Goal: Task Accomplishment & Management: Complete application form

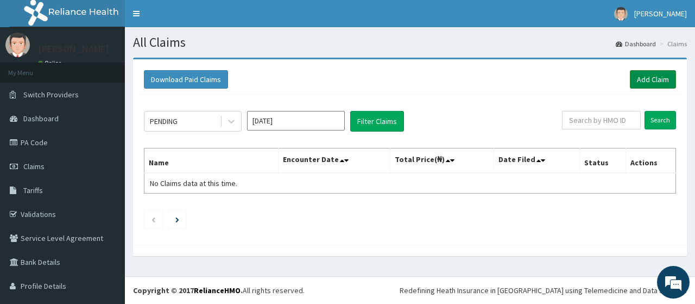
click at [660, 86] on link "Add Claim" at bounding box center [653, 79] width 46 height 18
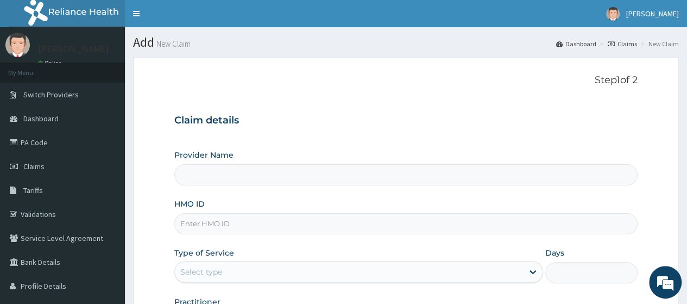
type input "Go Fitness Gym"
type input "1"
click at [256, 222] on input "HMO ID" at bounding box center [405, 223] width 463 height 21
click at [217, 225] on input "EYZ/10005/A" at bounding box center [405, 223] width 463 height 21
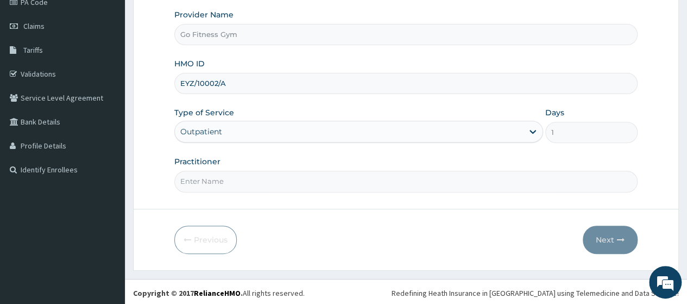
type input "EYZ/10002/A"
click at [288, 179] on input "Practitioner" at bounding box center [405, 180] width 463 height 21
type input "Gofitness centre"
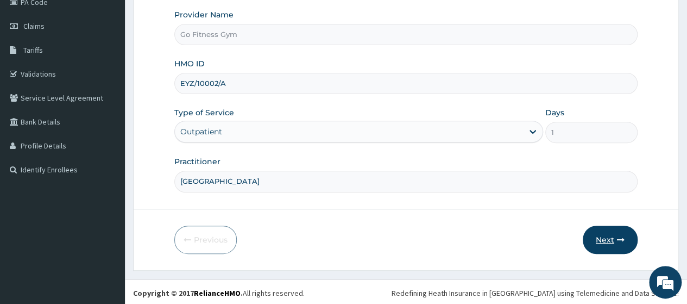
click at [616, 239] on button "Next" at bounding box center [610, 239] width 55 height 28
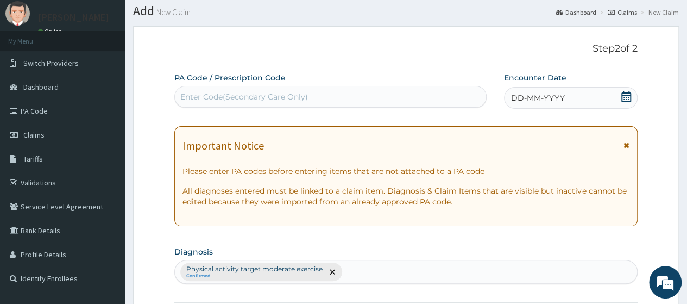
scroll to position [0, 0]
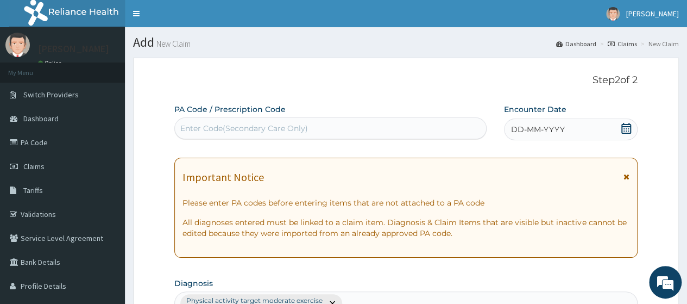
click at [268, 128] on div "Enter Code(Secondary Care Only)" at bounding box center [244, 128] width 128 height 11
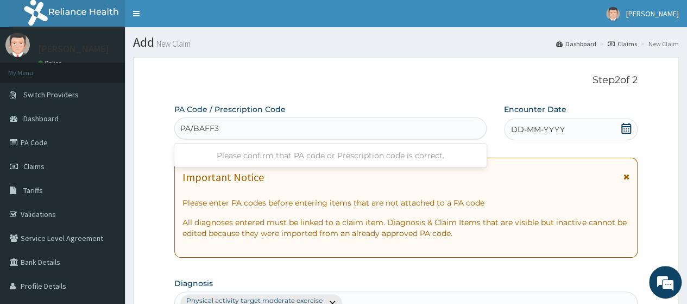
type input "PA/BAFF34"
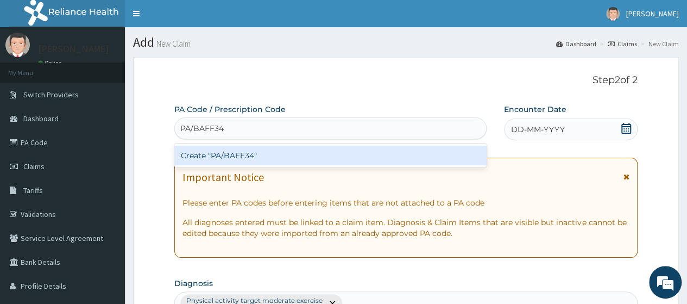
click at [276, 148] on div "Create "PA/BAFF34"" at bounding box center [330, 156] width 312 height 20
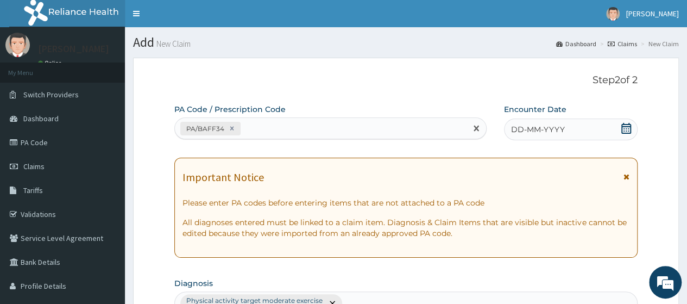
click at [622, 131] on icon at bounding box center [626, 128] width 10 height 11
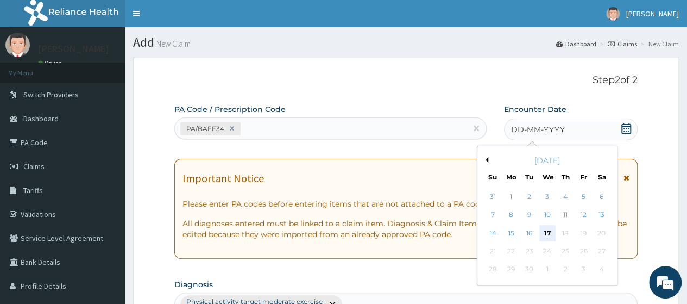
click at [546, 232] on div "17" at bounding box center [547, 233] width 16 height 16
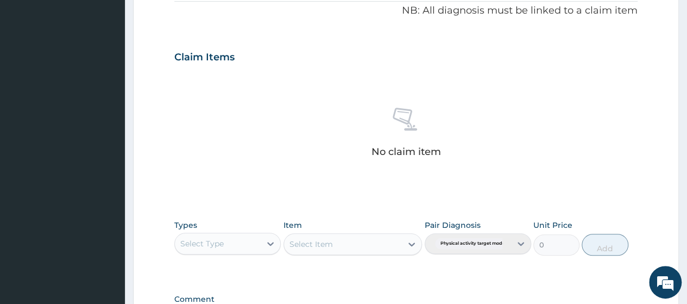
scroll to position [477, 0]
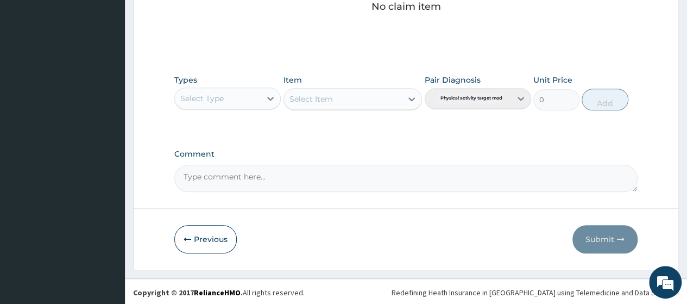
click at [230, 98] on div "Select Type" at bounding box center [218, 98] width 86 height 17
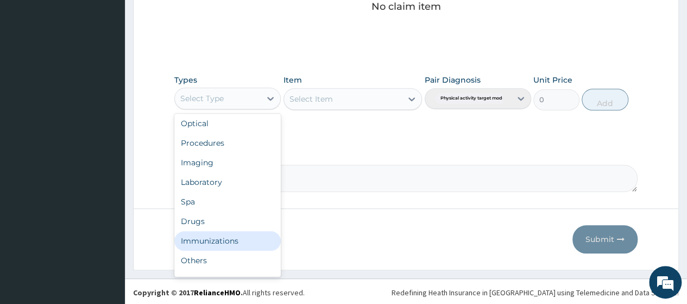
scroll to position [37, 0]
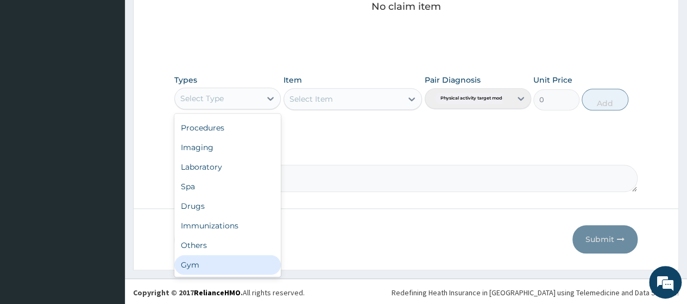
click at [253, 264] on div "Gym" at bounding box center [227, 265] width 106 height 20
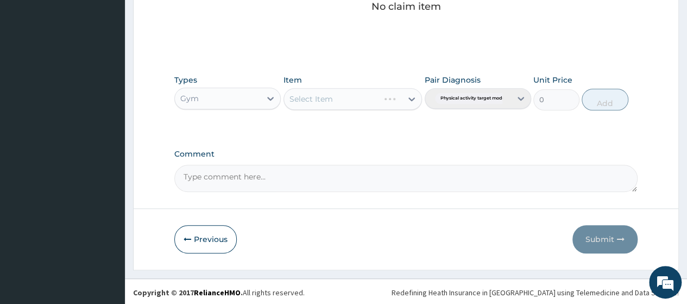
click at [365, 100] on div "Select Item" at bounding box center [352, 99] width 139 height 22
click at [365, 100] on div "Select Item" at bounding box center [343, 98] width 118 height 17
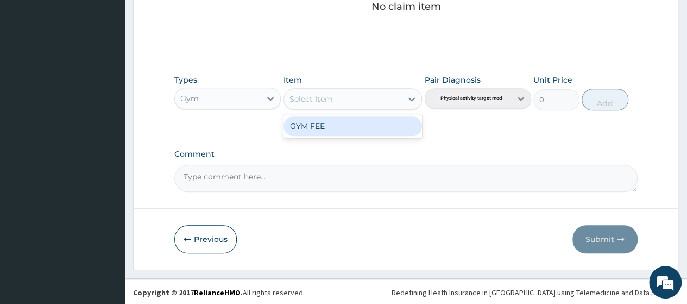
click at [370, 124] on div "GYM FEE" at bounding box center [352, 126] width 139 height 20
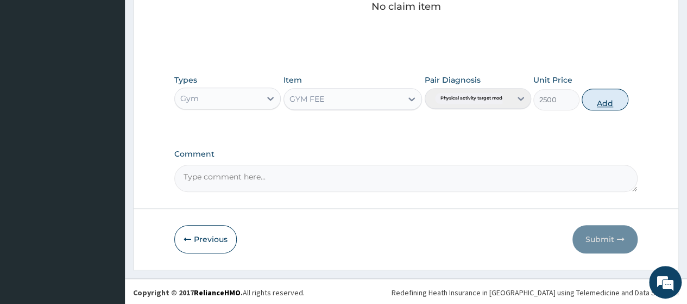
click at [609, 96] on button "Add" at bounding box center [605, 100] width 46 height 22
type input "0"
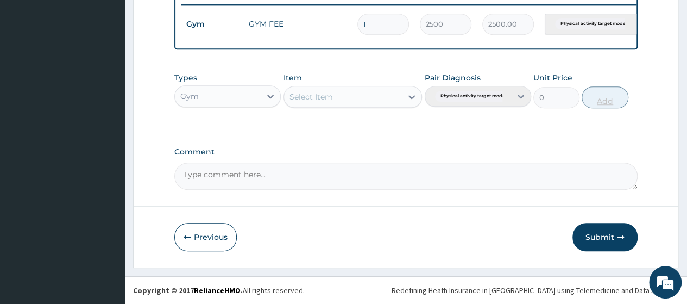
scroll to position [434, 0]
click at [609, 243] on button "Submit" at bounding box center [604, 237] width 65 height 28
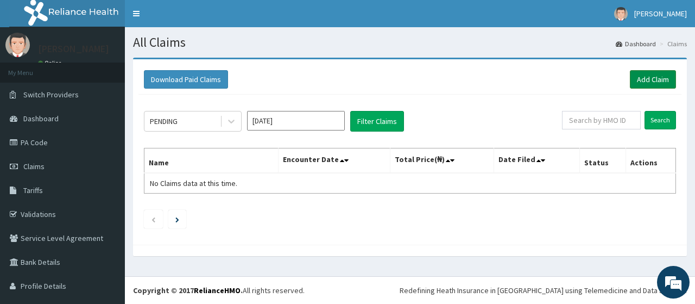
click at [649, 83] on link "Add Claim" at bounding box center [653, 79] width 46 height 18
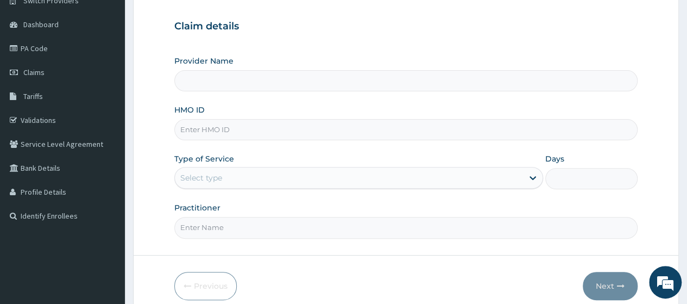
scroll to position [71, 0]
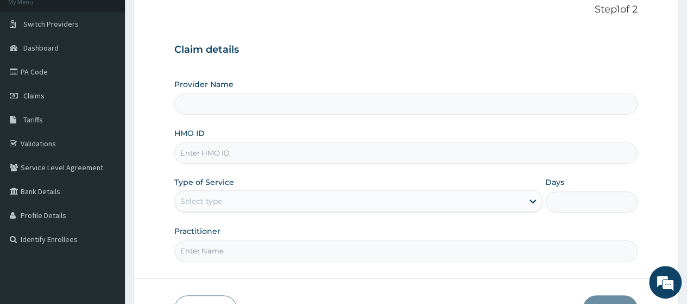
click at [240, 100] on input "Provider Name" at bounding box center [405, 103] width 463 height 21
type input "Go Fitness Gym"
type input "1"
click at [222, 146] on input "HMO ID" at bounding box center [405, 152] width 463 height 21
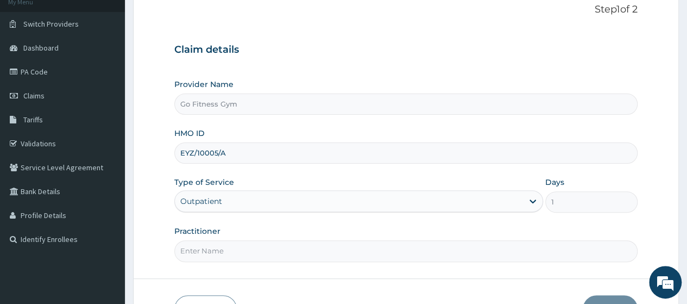
click at [218, 151] on input "EYZ/10005/A" at bounding box center [405, 152] width 463 height 21
type input "EYZ/10004/A"
click at [231, 250] on input "Practitioner" at bounding box center [405, 250] width 463 height 21
type input "[GEOGRAPHIC_DATA]"
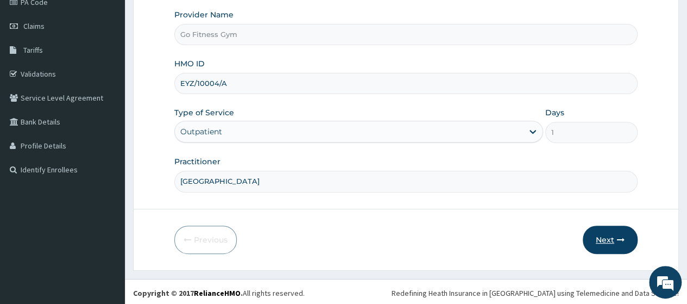
click at [610, 245] on button "Next" at bounding box center [610, 239] width 55 height 28
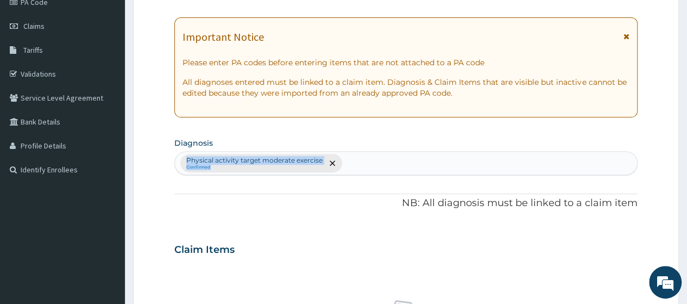
drag, startPoint x: 686, startPoint y: 155, endPoint x: 690, endPoint y: 139, distance: 16.1
click at [686, 139] on html "R EL Toggle navigation Dominic Mudabai Dominic Mudabai - gofitnessng@gmail.com …" at bounding box center [343, 251] width 687 height 783
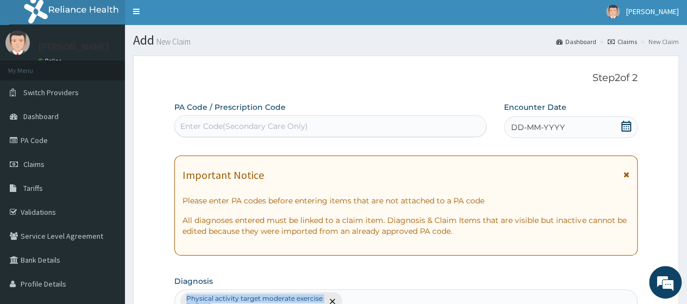
scroll to position [0, 0]
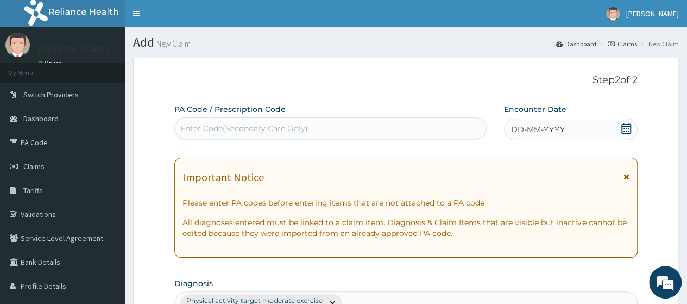
click at [267, 130] on div "Enter Code(Secondary Care Only)" at bounding box center [244, 128] width 128 height 11
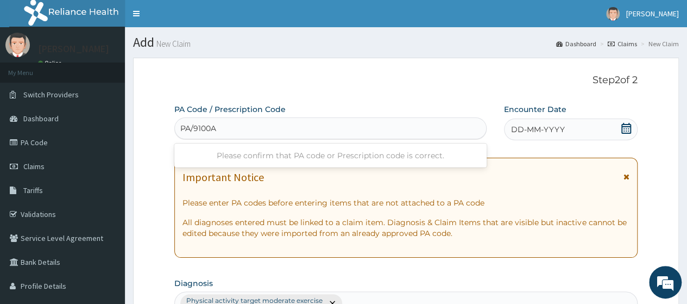
type input "PA/9100A1"
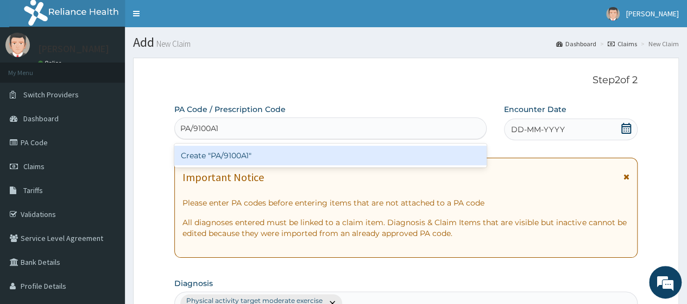
click at [252, 153] on div "Create "PA/9100A1"" at bounding box center [330, 156] width 312 height 20
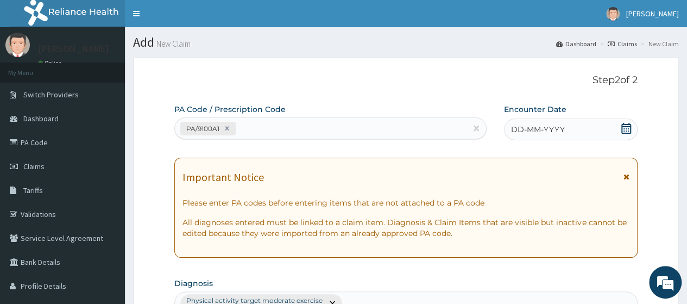
click at [626, 129] on icon at bounding box center [626, 128] width 11 height 11
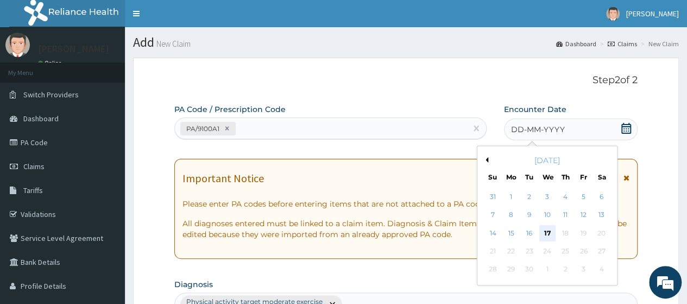
click at [545, 231] on div "17" at bounding box center [547, 233] width 16 height 16
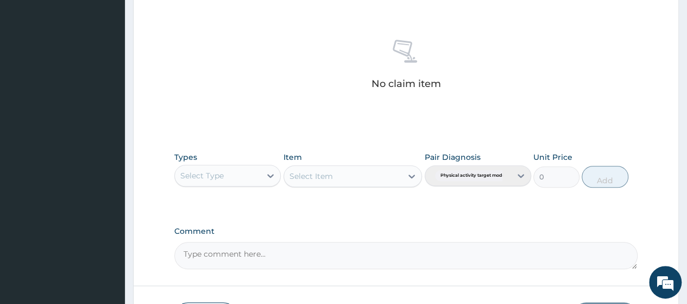
scroll to position [477, 0]
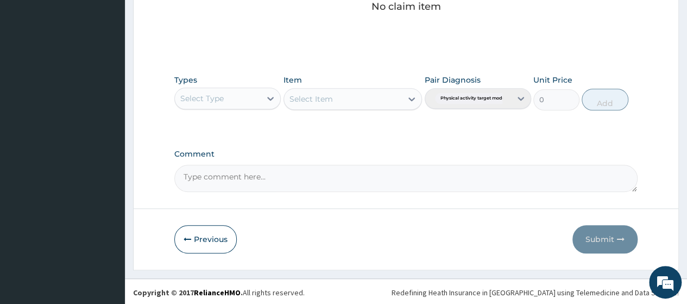
click at [239, 104] on div "Select Type" at bounding box center [218, 98] width 86 height 17
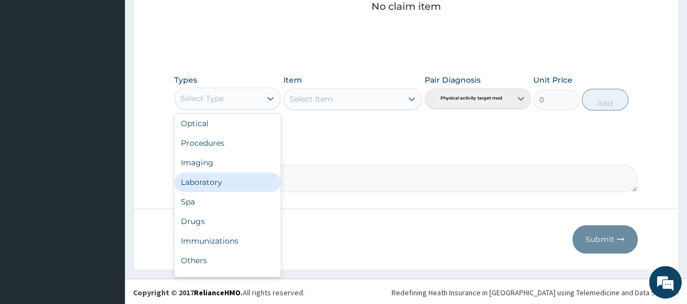
scroll to position [37, 0]
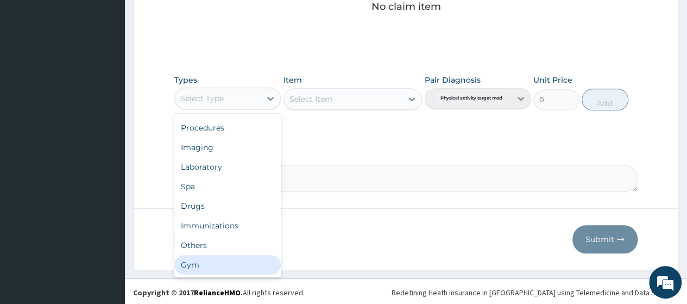
click at [248, 269] on div "Gym" at bounding box center [227, 265] width 106 height 20
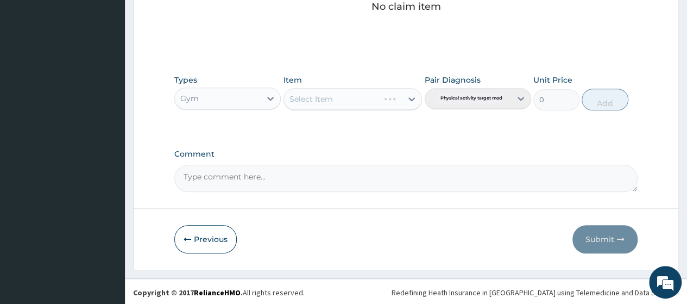
click at [365, 92] on div "Select Item" at bounding box center [352, 99] width 139 height 22
click at [372, 99] on div "Select Item" at bounding box center [343, 98] width 118 height 17
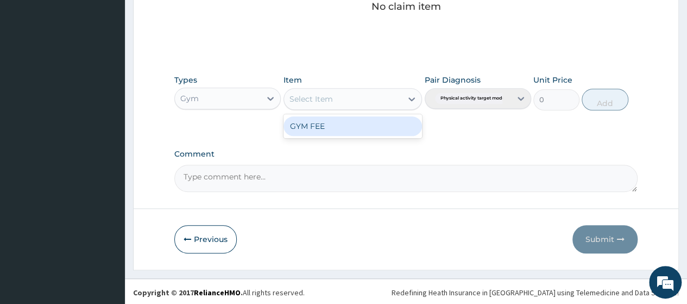
click at [369, 125] on div "GYM FEE" at bounding box center [352, 126] width 139 height 20
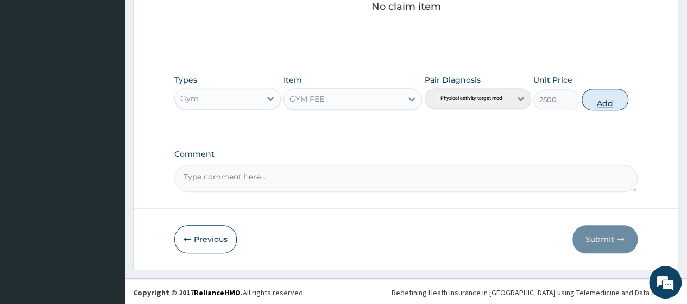
click at [602, 99] on button "Add" at bounding box center [605, 100] width 46 height 22
type input "0"
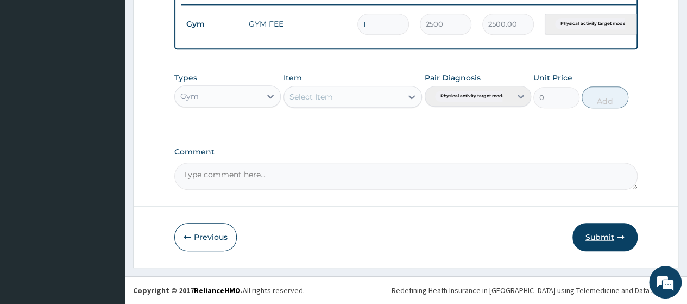
click at [608, 242] on button "Submit" at bounding box center [604, 237] width 65 height 28
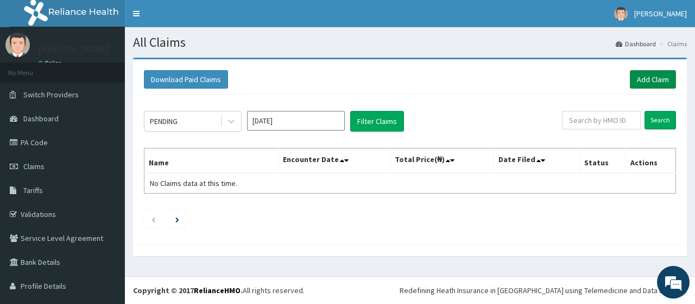
click at [650, 79] on link "Add Claim" at bounding box center [653, 79] width 46 height 18
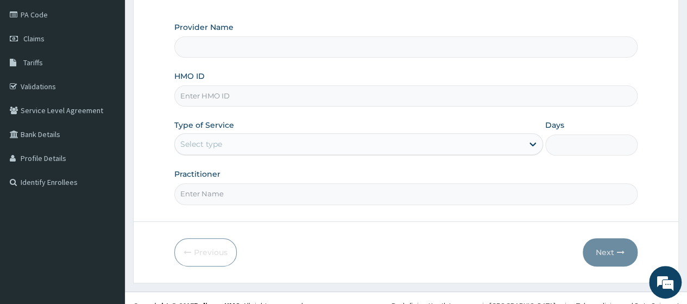
scroll to position [140, 0]
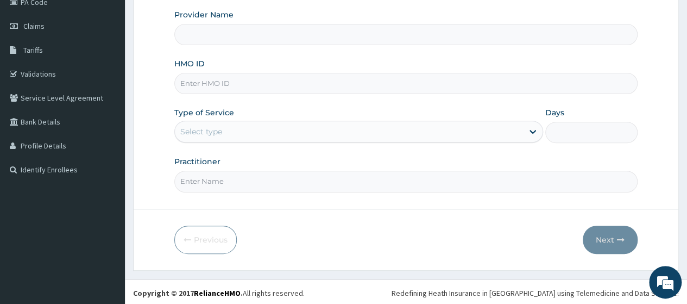
click at [249, 92] on input "HMO ID" at bounding box center [405, 83] width 463 height 21
type input "Go Fitness Gym"
type input "1"
type input "OPN/10003/A"
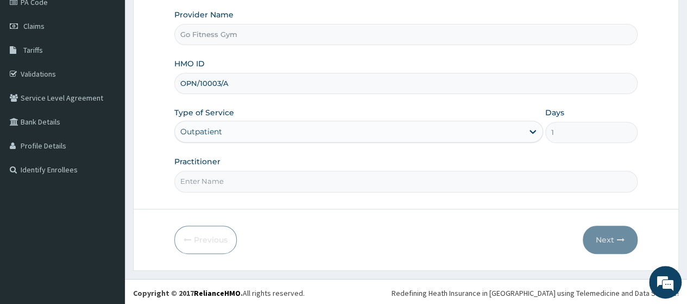
click at [248, 183] on input "Practitioner" at bounding box center [405, 180] width 463 height 21
type input "[GEOGRAPHIC_DATA]"
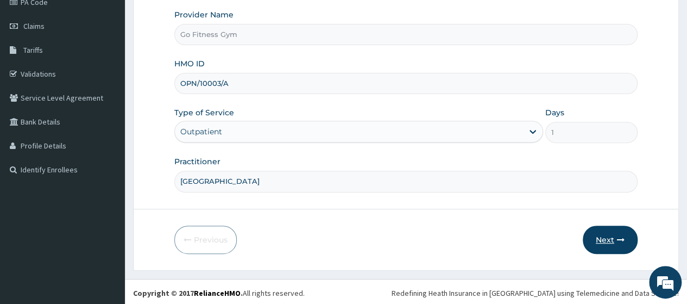
click at [623, 236] on icon "button" at bounding box center [621, 240] width 8 height 8
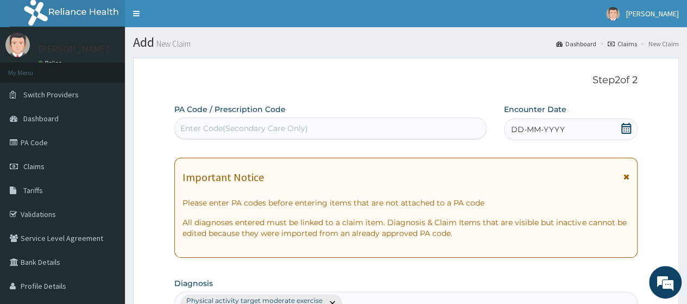
click at [296, 121] on div "Enter Code(Secondary Care Only)" at bounding box center [330, 127] width 311 height 17
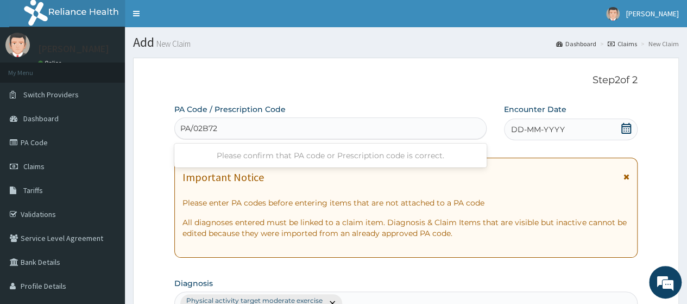
type input "PA/02B72A"
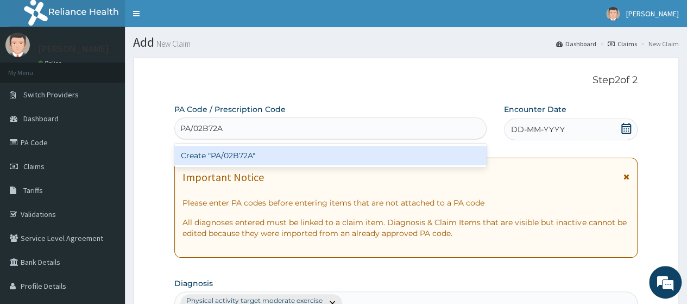
click at [307, 159] on div "Create "PA/02B72A"" at bounding box center [330, 156] width 312 height 20
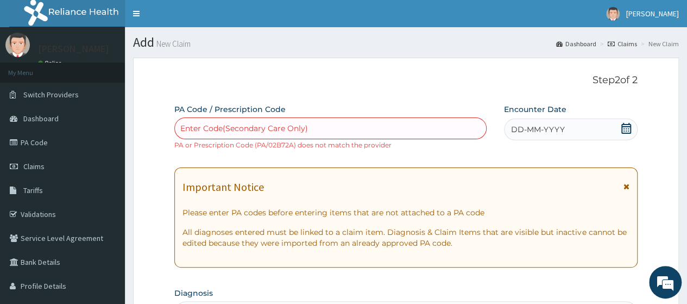
click at [230, 130] on div "Enter Code(Secondary Care Only)" at bounding box center [244, 128] width 128 height 11
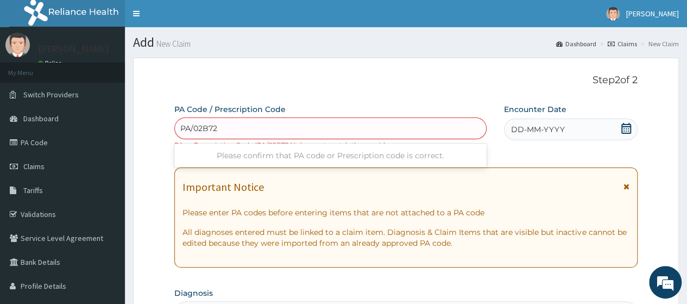
type input "PA/02B728"
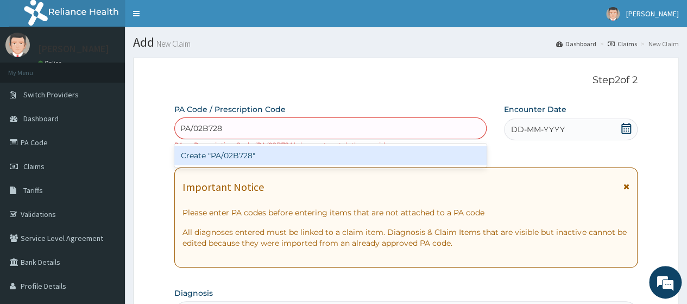
click at [232, 149] on div "Create "PA/02B728"" at bounding box center [330, 156] width 312 height 20
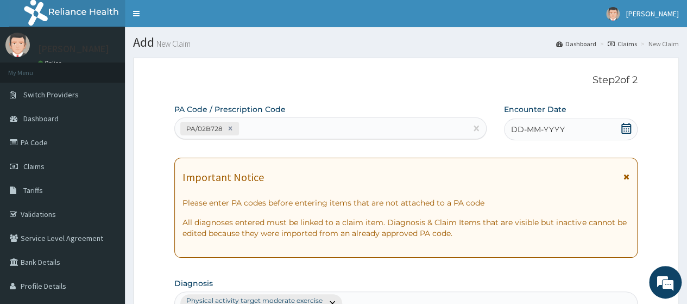
click at [620, 125] on div "DD-MM-YYYY" at bounding box center [571, 129] width 134 height 22
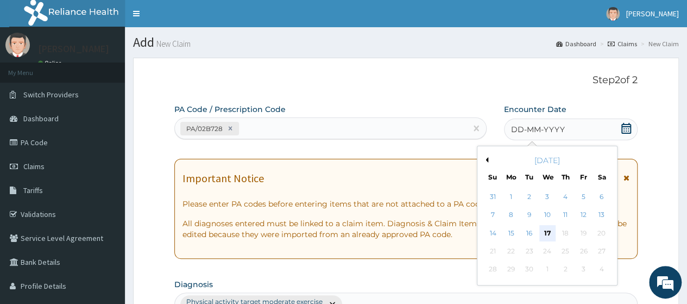
click at [548, 230] on div "17" at bounding box center [547, 233] width 16 height 16
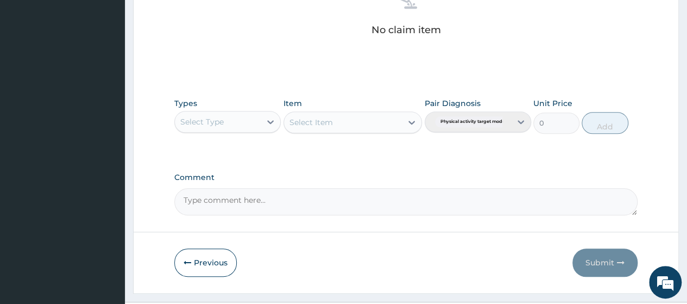
scroll to position [477, 0]
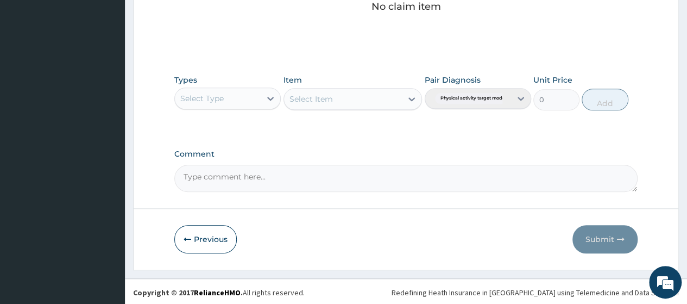
click at [255, 96] on div "Select Type" at bounding box center [218, 98] width 86 height 17
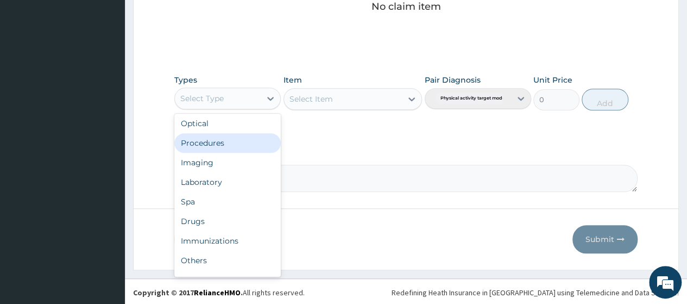
scroll to position [37, 0]
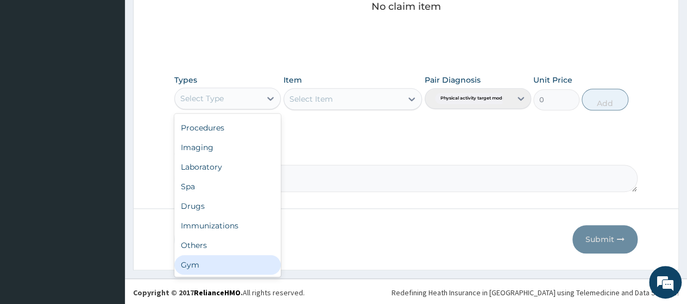
click at [231, 257] on div "Gym" at bounding box center [227, 265] width 106 height 20
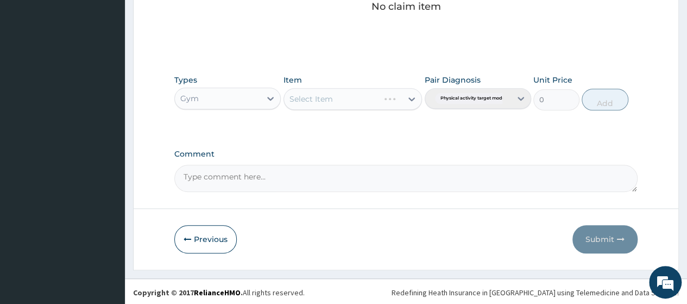
click at [388, 97] on div "Select Item" at bounding box center [352, 99] width 139 height 22
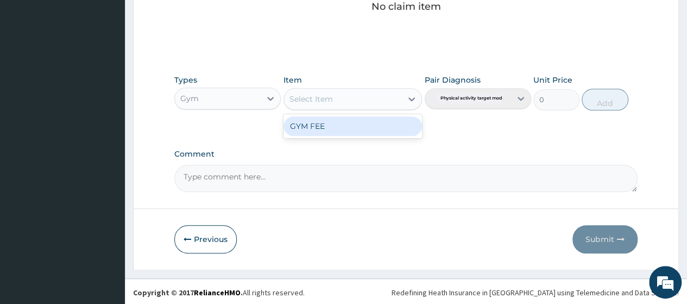
click at [379, 102] on div "Select Item" at bounding box center [343, 98] width 118 height 17
click at [364, 122] on div "GYM FEE" at bounding box center [352, 126] width 139 height 20
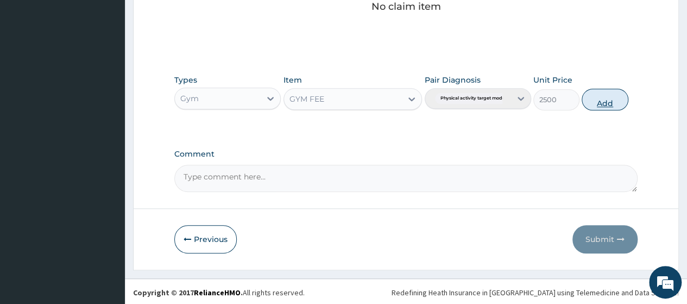
click at [595, 98] on button "Add" at bounding box center [605, 100] width 46 height 22
type input "0"
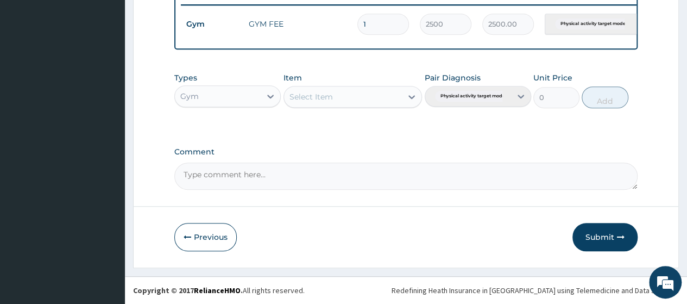
scroll to position [434, 0]
click at [594, 237] on button "Submit" at bounding box center [604, 237] width 65 height 28
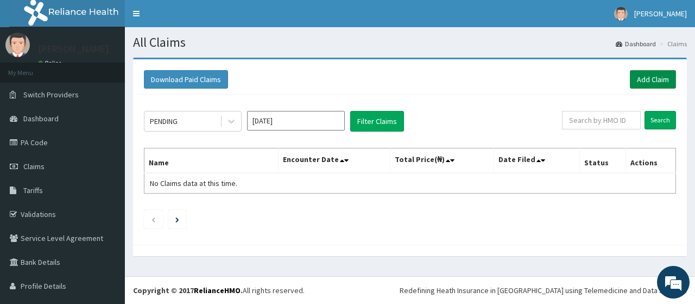
click at [647, 84] on link "Add Claim" at bounding box center [653, 79] width 46 height 18
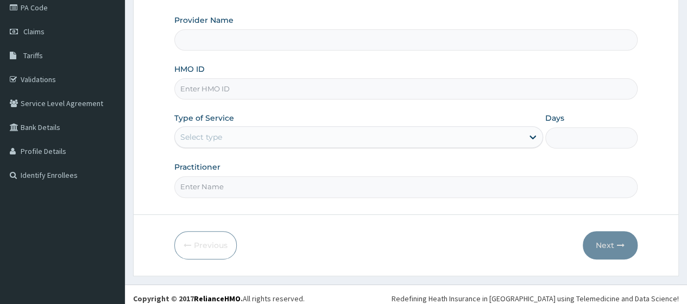
drag, startPoint x: 0, startPoint y: 0, endPoint x: 694, endPoint y: 161, distance: 712.8
click at [686, 161] on html "R EL Toggle navigation Dominic Mudabai Dominic Mudabai - gofitnessng@gmail.com …" at bounding box center [343, 88] width 687 height 446
click at [200, 89] on input "HMO ID" at bounding box center [405, 87] width 463 height 21
type input "Go Fitness Gym"
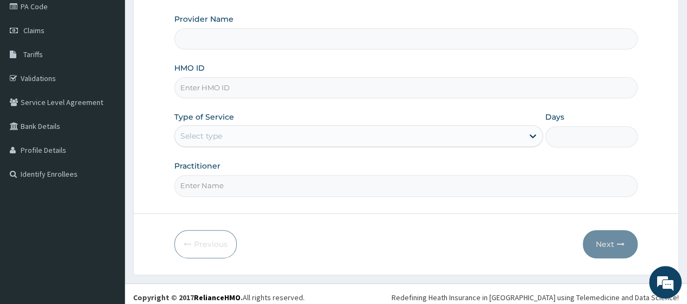
type input "1"
type input "REL/10777/A"
click at [270, 188] on input "Practitioner" at bounding box center [405, 185] width 463 height 21
type input "Gofitness centre"
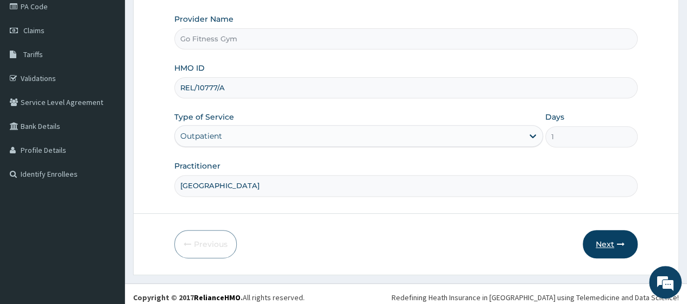
click at [598, 247] on button "Next" at bounding box center [610, 244] width 55 height 28
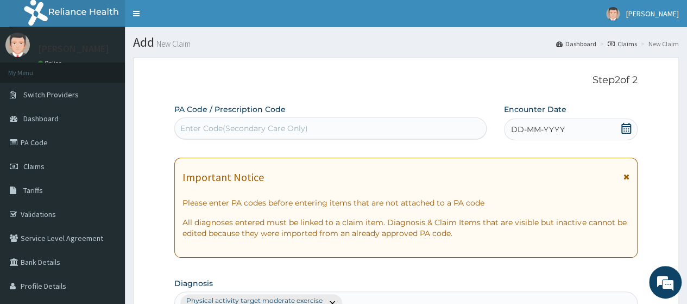
click at [285, 130] on div "Enter Code(Secondary Care Only)" at bounding box center [244, 128] width 128 height 11
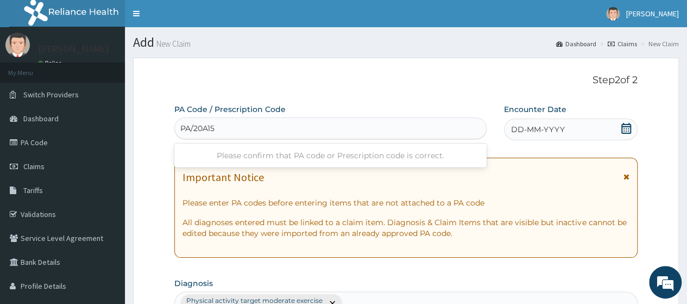
type input "PA/20A15A"
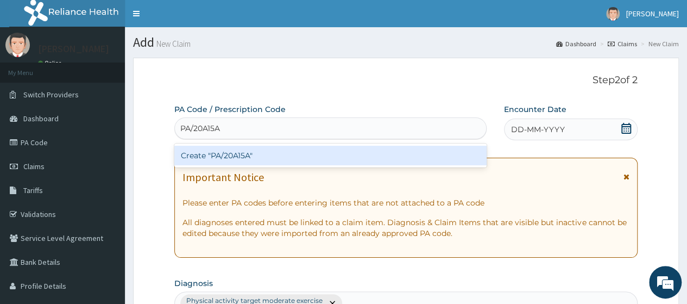
click at [279, 155] on div "Create "PA/20A15A"" at bounding box center [330, 156] width 312 height 20
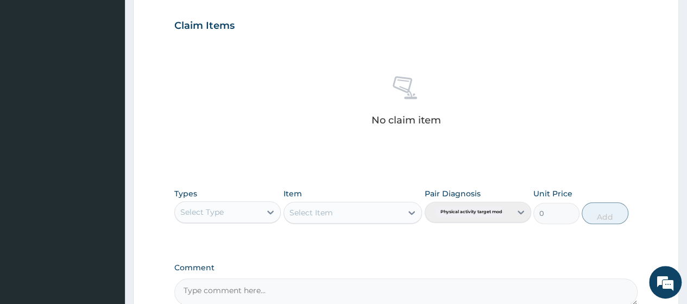
scroll to position [487, 0]
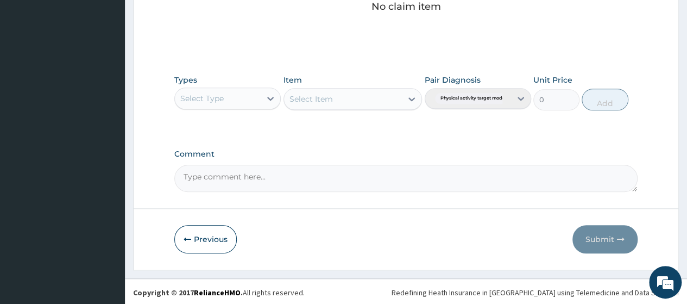
type input "PA/"
click at [212, 234] on button "Previous" at bounding box center [205, 239] width 62 height 28
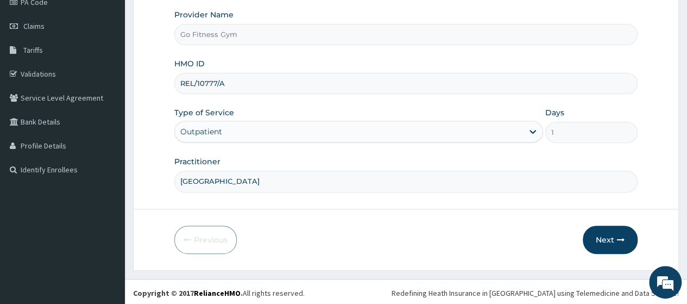
click at [244, 80] on input "REL/10777/A" at bounding box center [405, 83] width 463 height 21
click at [596, 247] on button "Next" at bounding box center [610, 239] width 55 height 28
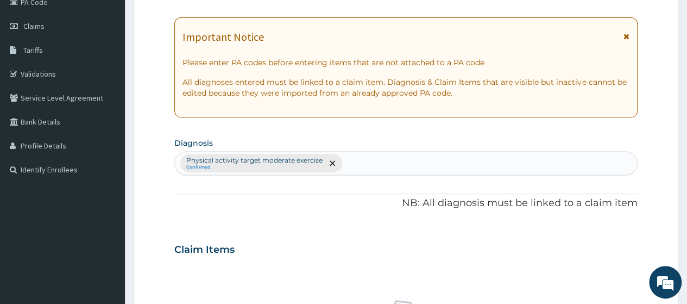
scroll to position [0, 0]
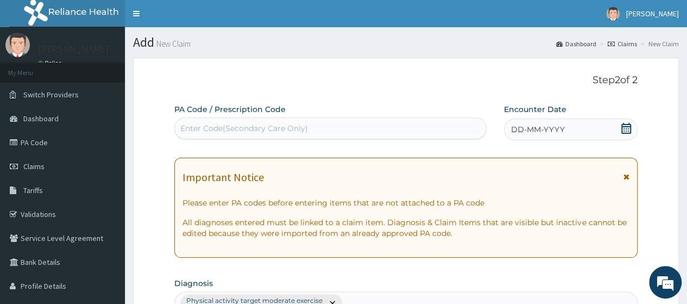
click at [298, 125] on div "Enter Code(Secondary Care Only)" at bounding box center [244, 128] width 128 height 11
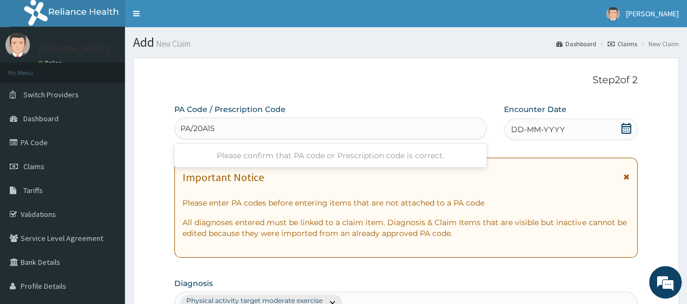
type input "PA/20A154"
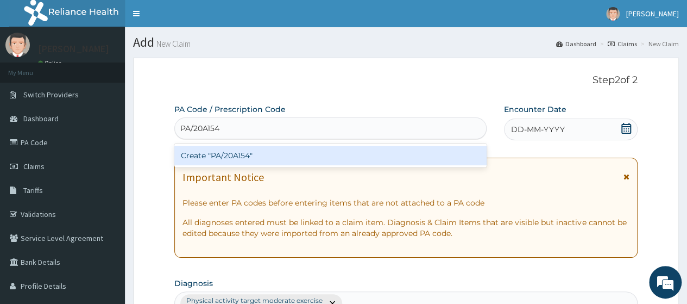
click at [313, 152] on div "Create "PA/20A154"" at bounding box center [330, 156] width 312 height 20
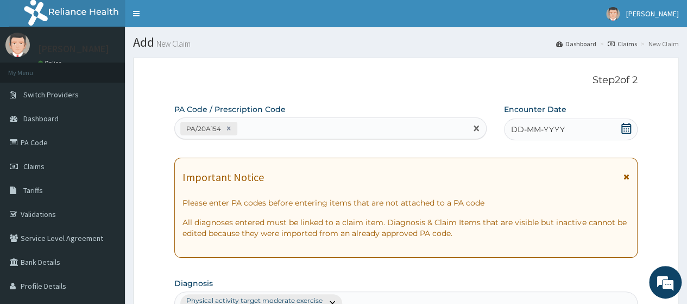
click at [628, 132] on icon at bounding box center [626, 128] width 10 height 11
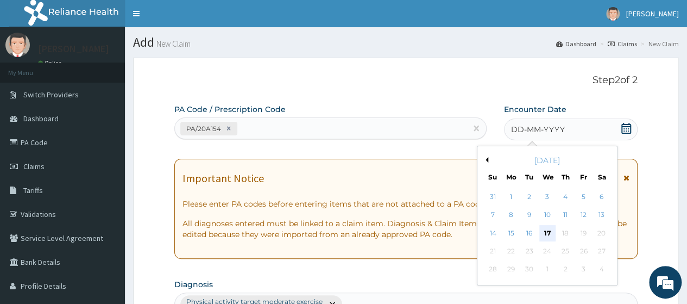
click at [551, 232] on div "17" at bounding box center [547, 233] width 16 height 16
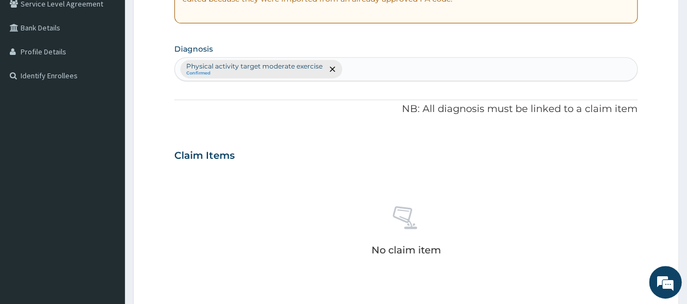
scroll to position [477, 0]
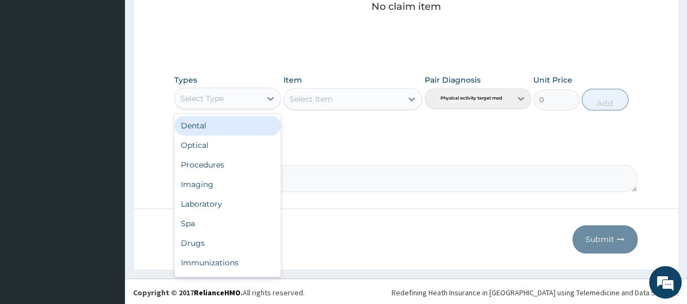
click at [248, 97] on div "Select Type" at bounding box center [218, 98] width 86 height 17
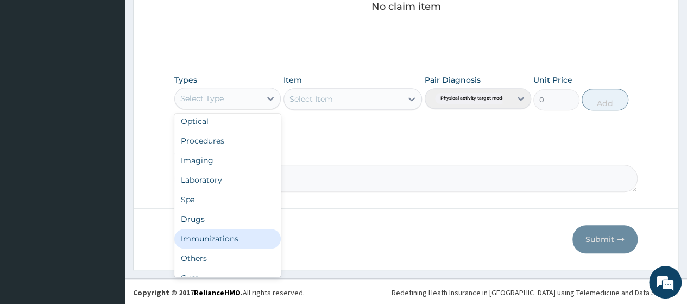
scroll to position [37, 0]
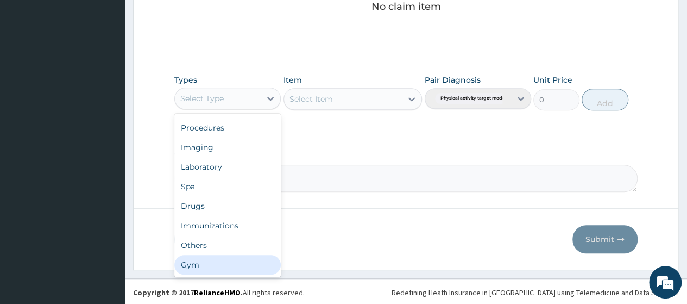
click at [241, 262] on div "Gym" at bounding box center [227, 265] width 106 height 20
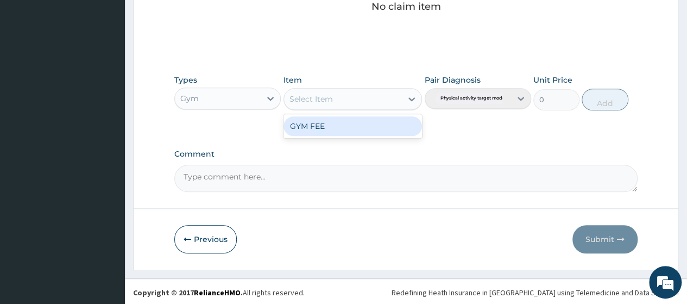
click at [374, 100] on div "Select Item" at bounding box center [343, 98] width 118 height 17
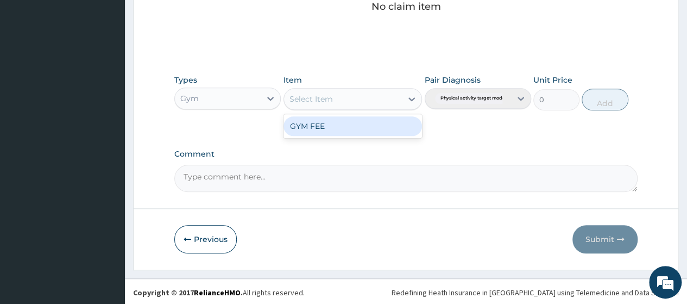
click at [378, 107] on div "Select Item" at bounding box center [352, 99] width 139 height 22
click at [359, 124] on div "GYM FEE" at bounding box center [352, 126] width 139 height 20
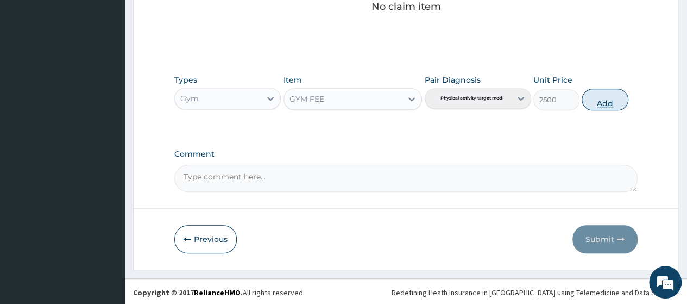
click at [617, 90] on button "Add" at bounding box center [605, 100] width 46 height 22
type input "0"
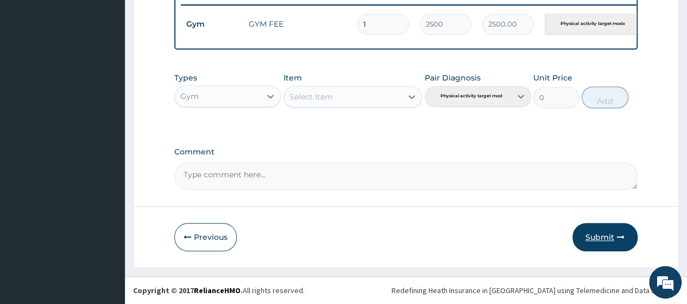
click at [605, 236] on button "Submit" at bounding box center [604, 237] width 65 height 28
